Goal: Find specific page/section: Find specific page/section

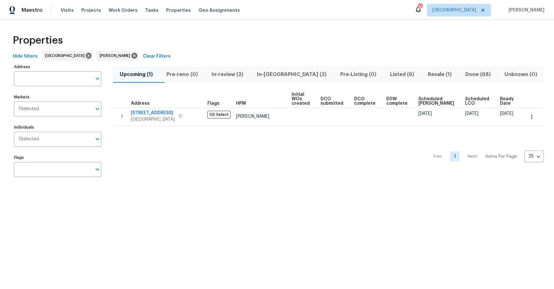
click at [289, 76] on span "In-[GEOGRAPHIC_DATA] (2)" at bounding box center [292, 74] width 76 height 9
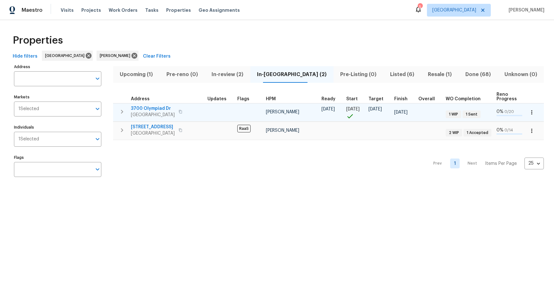
click at [161, 110] on span "3700 Olympiad Dr" at bounding box center [153, 108] width 44 height 6
